Goal: Transaction & Acquisition: Subscribe to service/newsletter

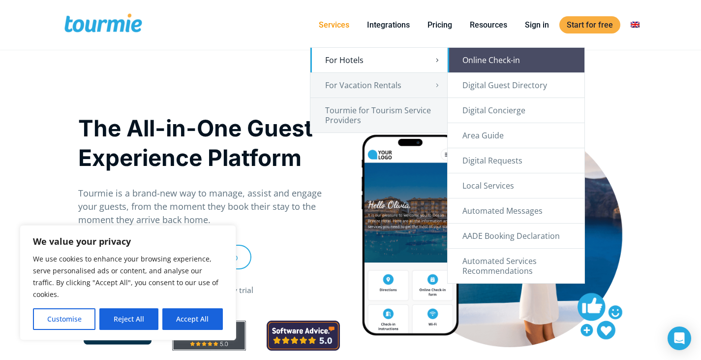
click at [515, 62] on link "Online Check-in" at bounding box center [516, 60] width 137 height 25
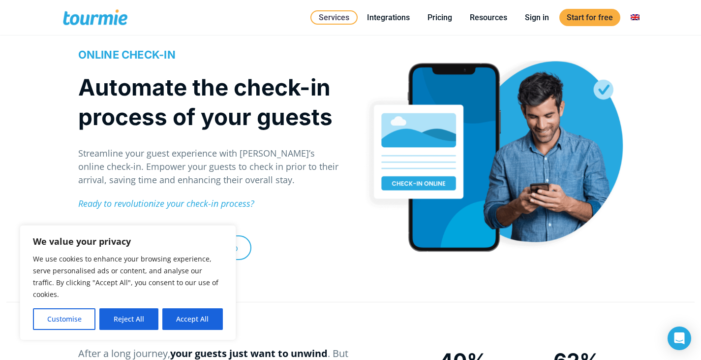
scroll to position [64, 0]
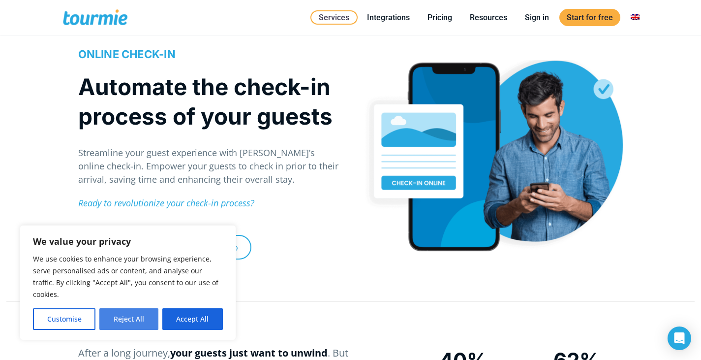
click at [129, 323] on button "Reject All" at bounding box center [128, 319] width 59 height 22
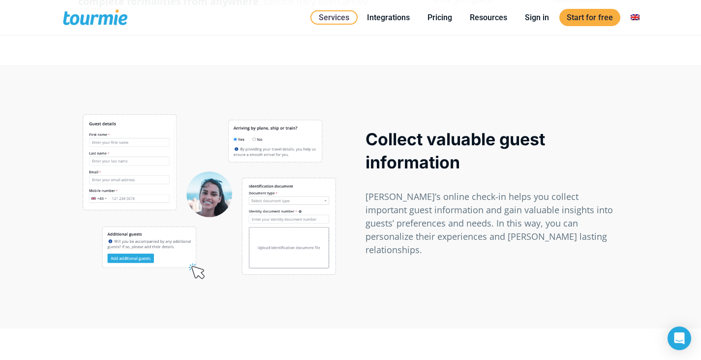
scroll to position [460, 0]
click at [637, 16] on link at bounding box center [635, 17] width 24 height 12
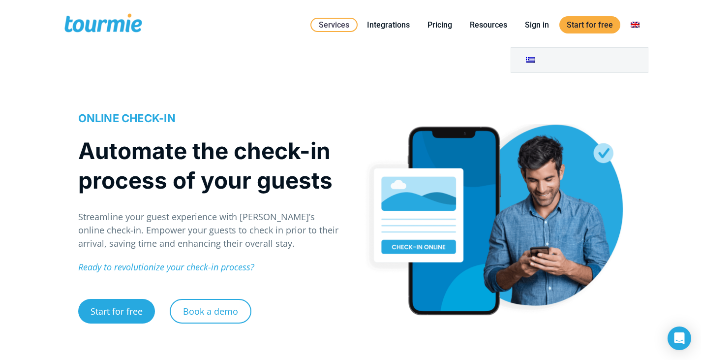
click at [636, 26] on link at bounding box center [635, 25] width 24 height 12
click at [529, 63] on link at bounding box center [579, 60] width 137 height 25
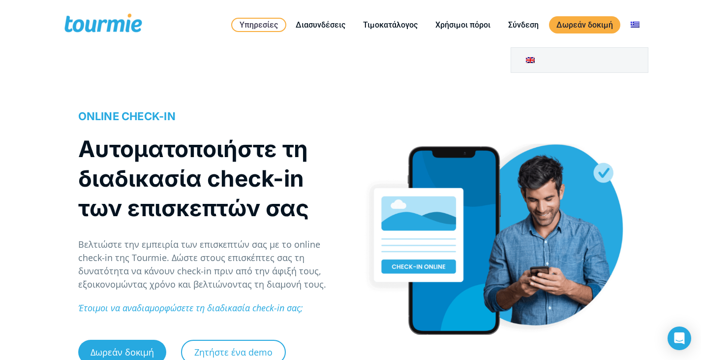
click at [637, 27] on link at bounding box center [635, 25] width 24 height 12
click at [641, 59] on link at bounding box center [690, 60] width 137 height 25
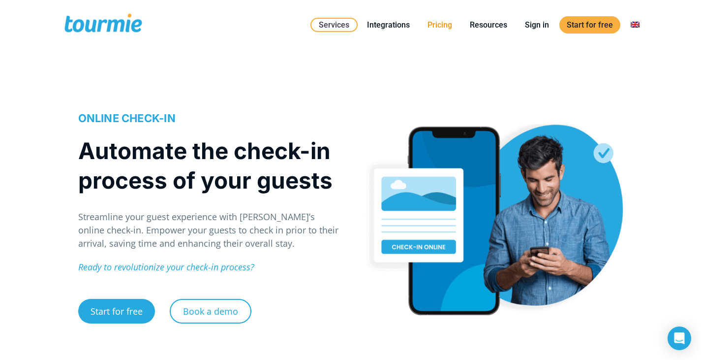
click at [442, 24] on link "Pricing" at bounding box center [439, 25] width 39 height 12
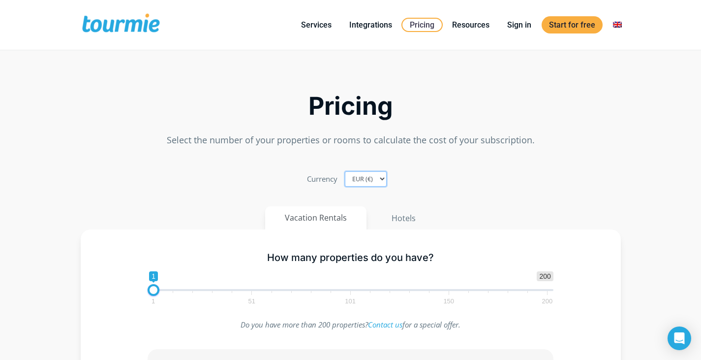
click at [381, 182] on select "EUR (€) USD ($) GBP (£)" at bounding box center [366, 178] width 42 height 15
select select "USD"
click at [345, 171] on select "EUR (€) USD ($) GBP (£)" at bounding box center [366, 178] width 42 height 15
click at [402, 222] on button "Hotels" at bounding box center [403, 218] width 64 height 24
type input "7"
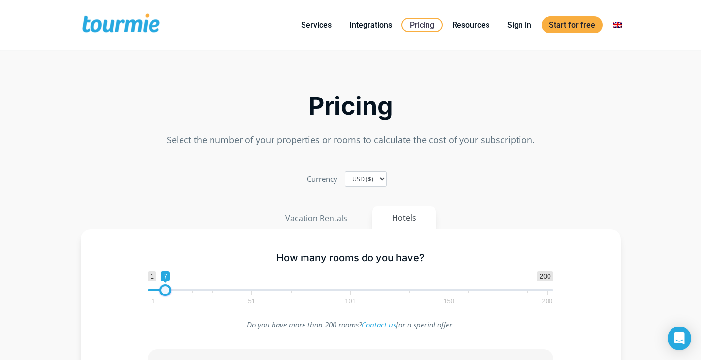
drag, startPoint x: 158, startPoint y: 290, endPoint x: 164, endPoint y: 291, distance: 5.5
click at [164, 291] on span at bounding box center [165, 290] width 12 height 12
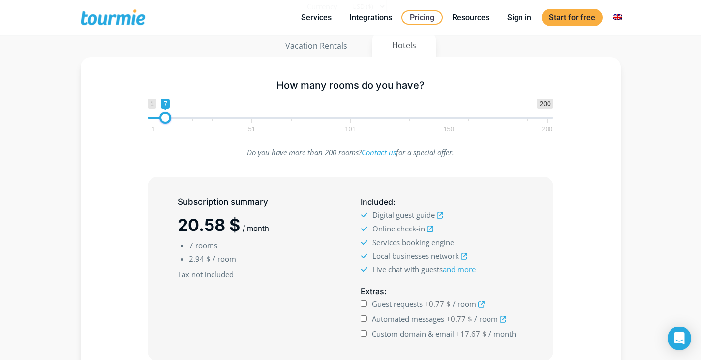
scroll to position [172, 0]
